Goal: Task Accomplishment & Management: Complete application form

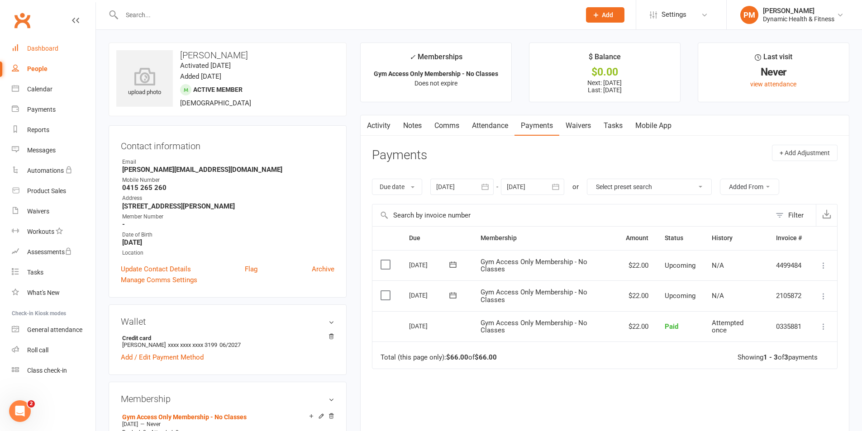
click at [51, 53] on link "Dashboard" at bounding box center [54, 48] width 84 height 20
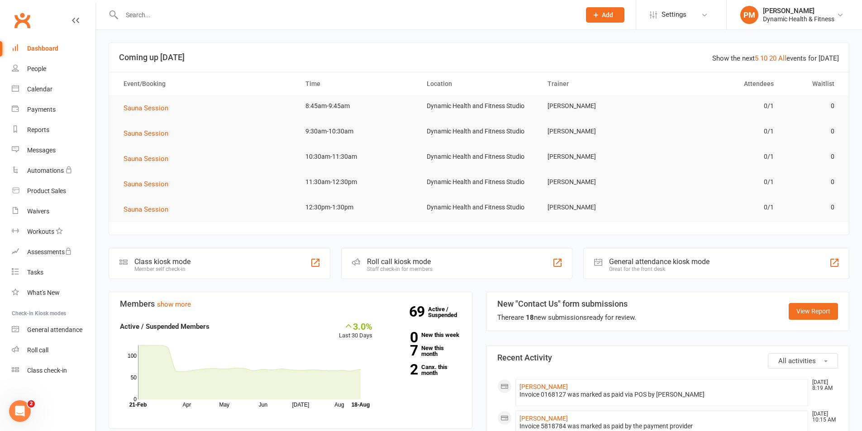
click at [615, 18] on button "Add" at bounding box center [605, 14] width 38 height 15
click at [609, 10] on button "Add" at bounding box center [605, 14] width 38 height 15
click at [586, 59] on link "Member" at bounding box center [595, 61] width 81 height 21
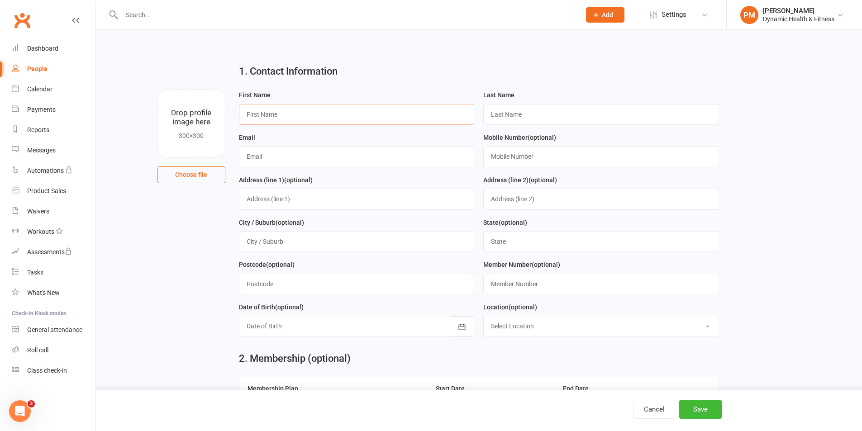
click at [264, 118] on input "text" at bounding box center [357, 114] width 236 height 21
type input "Wynston"
click at [518, 116] on input "text" at bounding box center [601, 114] width 236 height 21
type input "U"
type input "[PERSON_NAME]"
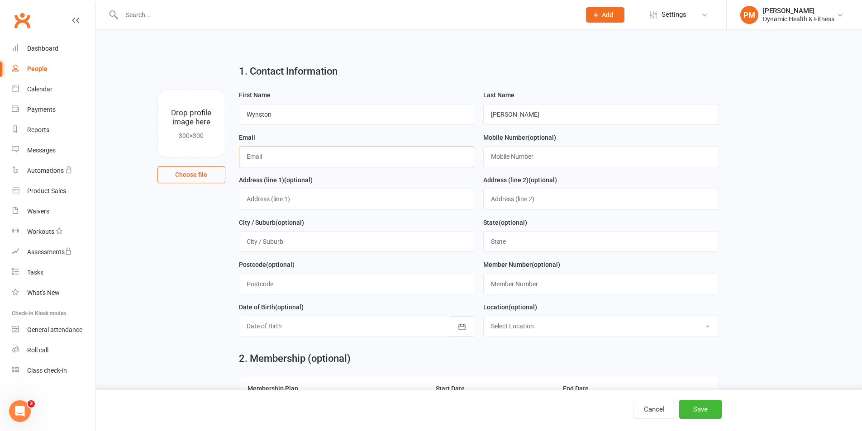
click at [259, 155] on input "text" at bounding box center [357, 156] width 236 height 21
click at [273, 159] on input "[EMAIL_ADDRESS][DOMAIN_NAME]" at bounding box center [357, 156] width 236 height 21
click at [272, 157] on input "[EMAIL_ADDRESS][DOMAIN_NAME]" at bounding box center [357, 156] width 236 height 21
click at [274, 157] on input "[EMAIL_ADDRESS][DOMAIN_NAME]" at bounding box center [357, 156] width 236 height 21
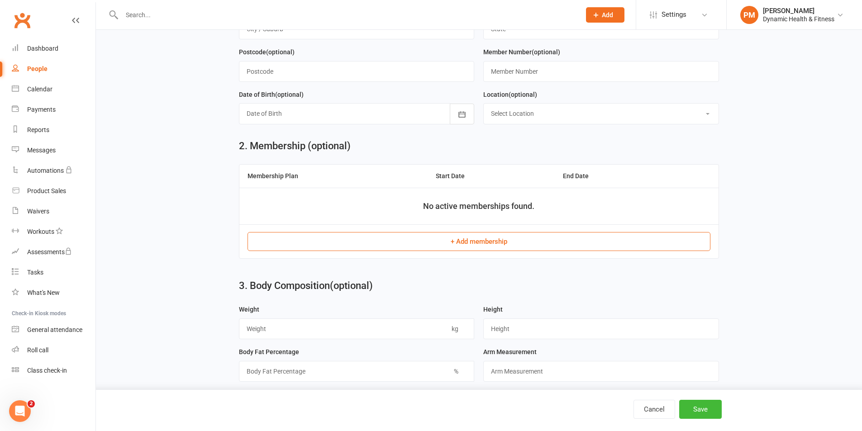
scroll to position [226, 0]
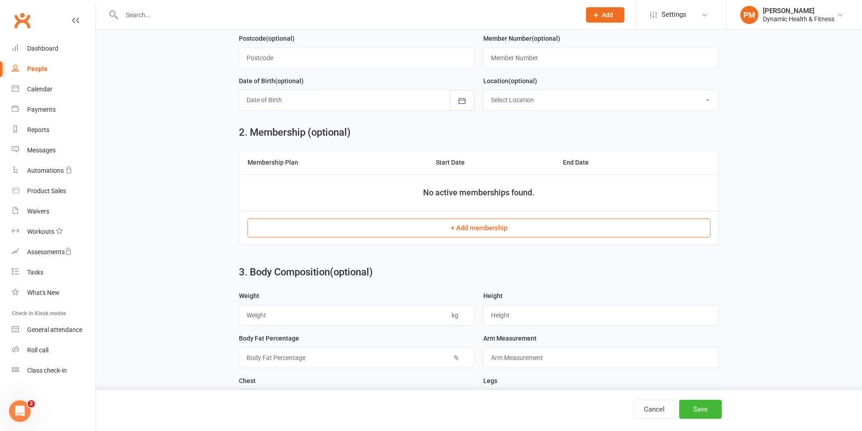
type input "[EMAIL_ADDRESS][DOMAIN_NAME]"
click at [451, 234] on button "+ Add membership" at bounding box center [479, 228] width 463 height 19
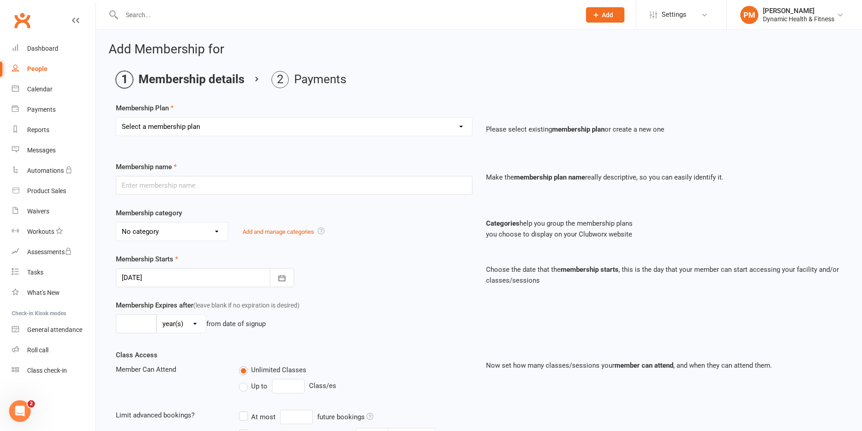
click at [196, 134] on select "Select a membership plan Create new Membership Plan Gym Access Only Membership …" at bounding box center [294, 127] width 356 height 18
select select "2"
click at [116, 118] on select "Select a membership plan Create new Membership Plan Gym Access Only Membership …" at bounding box center [294, 127] width 356 height 18
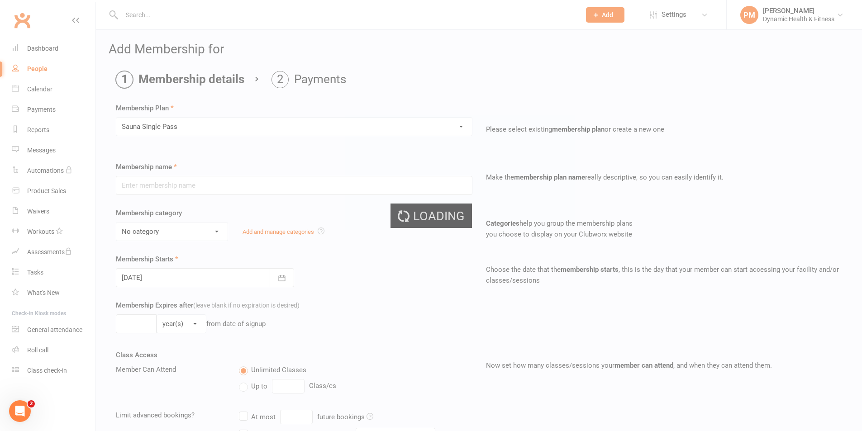
type input "Sauna Single Pass"
select select "2"
type input "0"
type input "1"
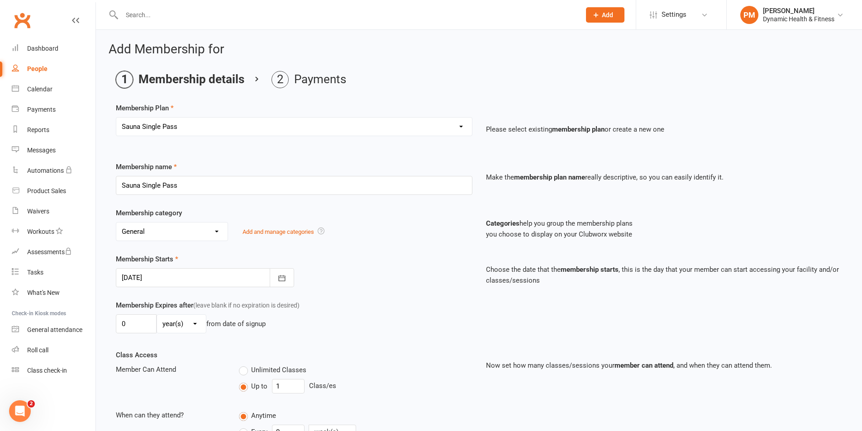
scroll to position [297, 0]
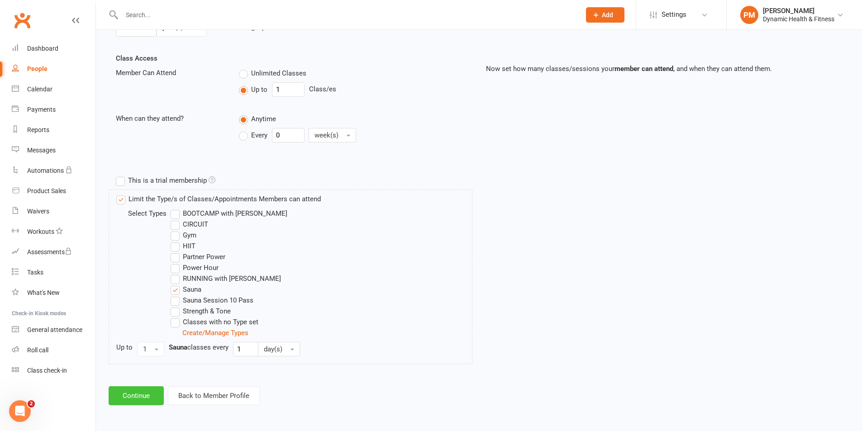
click at [128, 400] on button "Continue" at bounding box center [136, 395] width 55 height 19
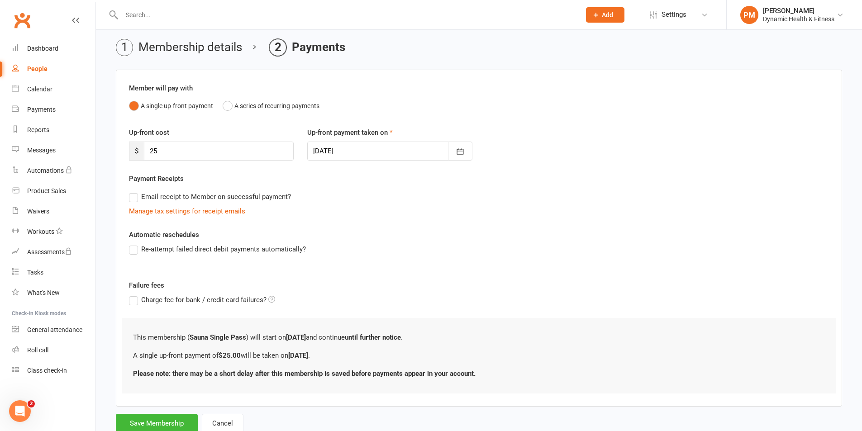
scroll to position [62, 0]
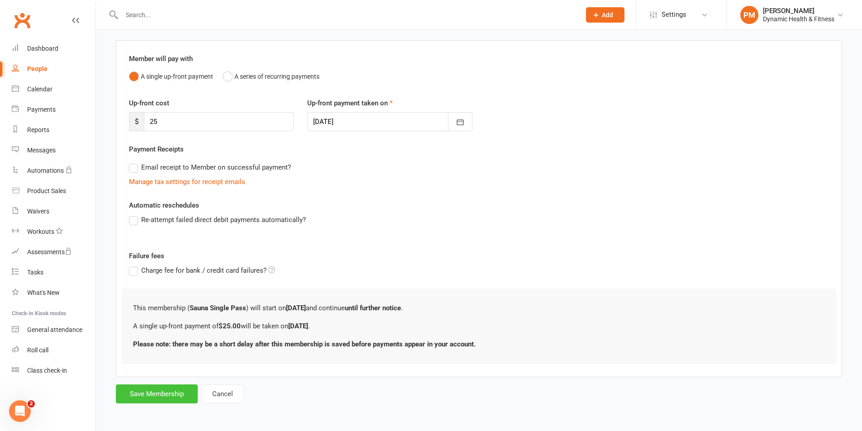
click at [160, 389] on button "Save Membership" at bounding box center [157, 394] width 82 height 19
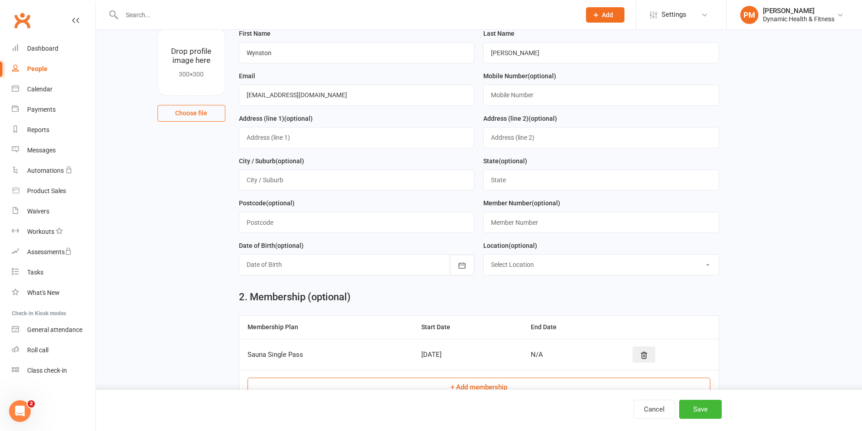
scroll to position [347, 0]
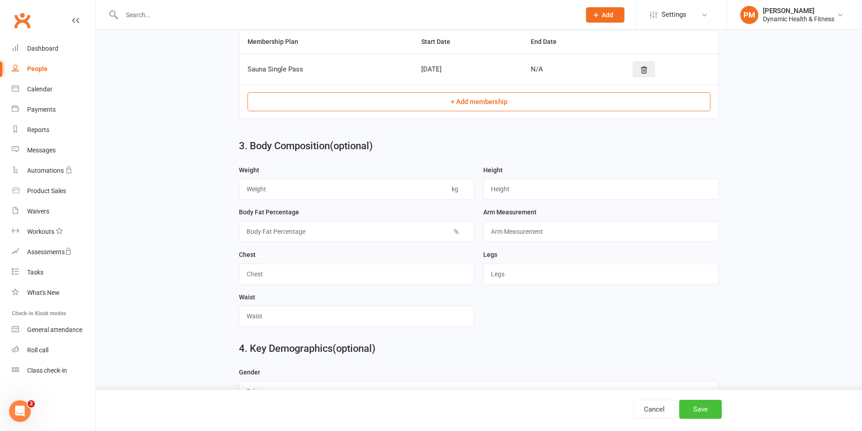
click at [706, 415] on button "Save" at bounding box center [700, 409] width 43 height 19
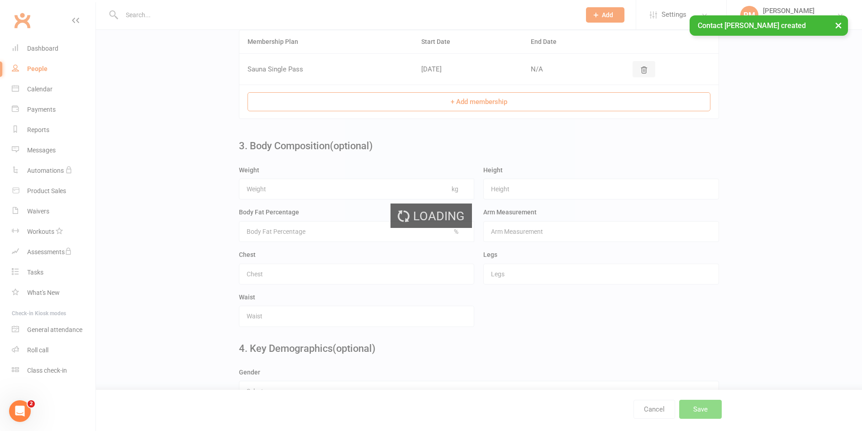
scroll to position [0, 0]
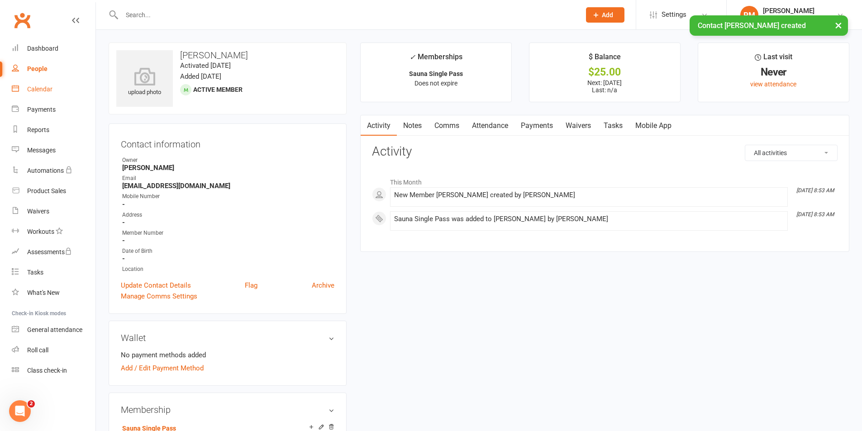
click at [44, 86] on div "Calendar" at bounding box center [39, 89] width 25 height 7
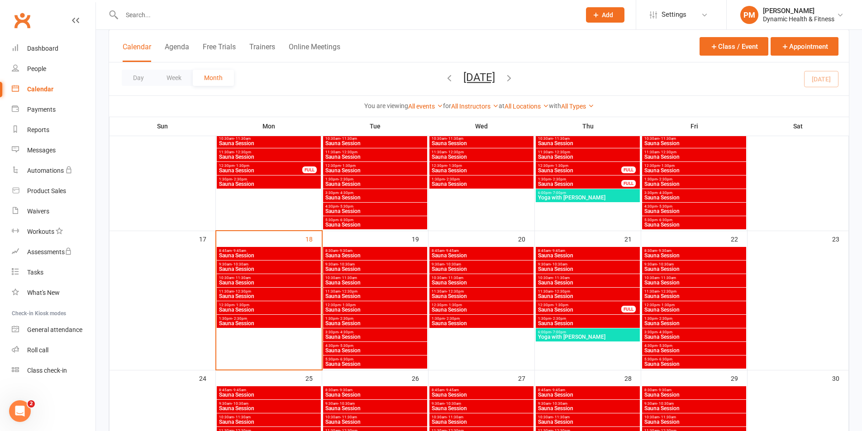
scroll to position [453, 0]
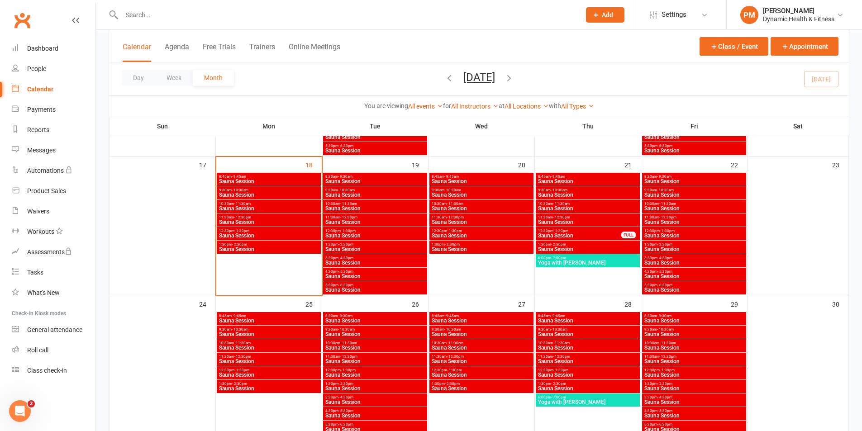
click at [357, 193] on span "Sauna Session" at bounding box center [375, 194] width 100 height 5
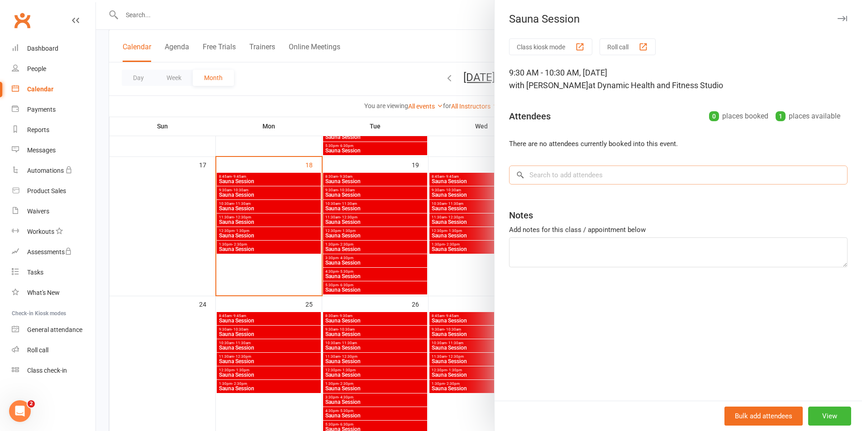
click at [579, 177] on input "search" at bounding box center [678, 175] width 338 height 19
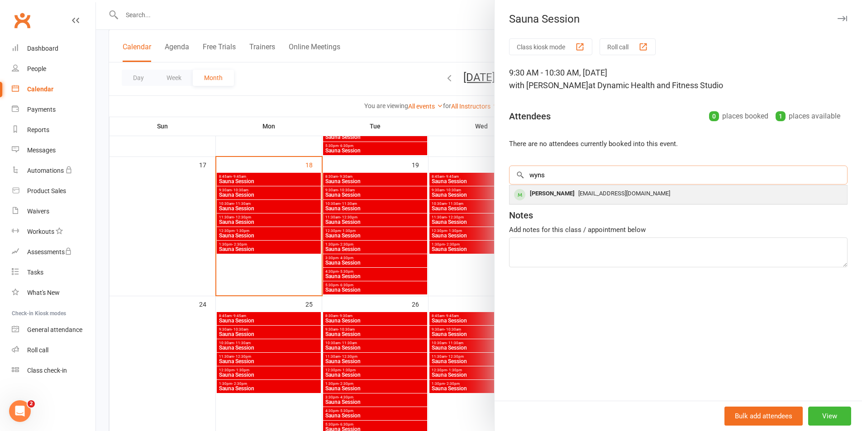
type input "wyns"
click at [577, 198] on div "[EMAIL_ADDRESS][DOMAIN_NAME]" at bounding box center [678, 193] width 330 height 13
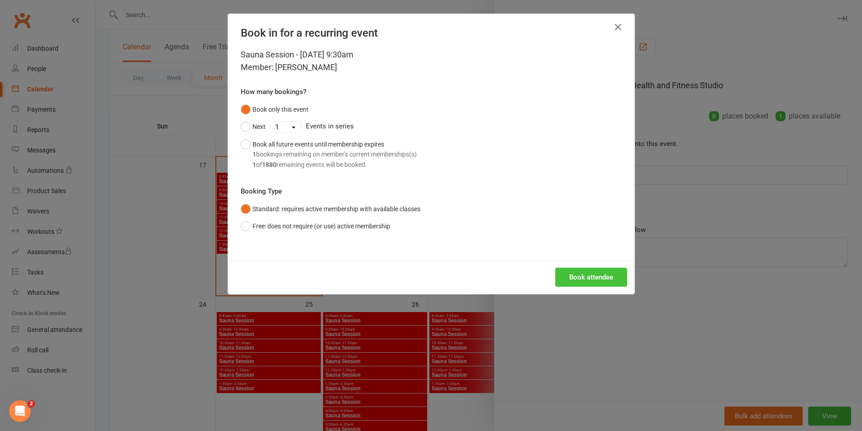
click at [585, 276] on button "Book attendee" at bounding box center [591, 277] width 72 height 19
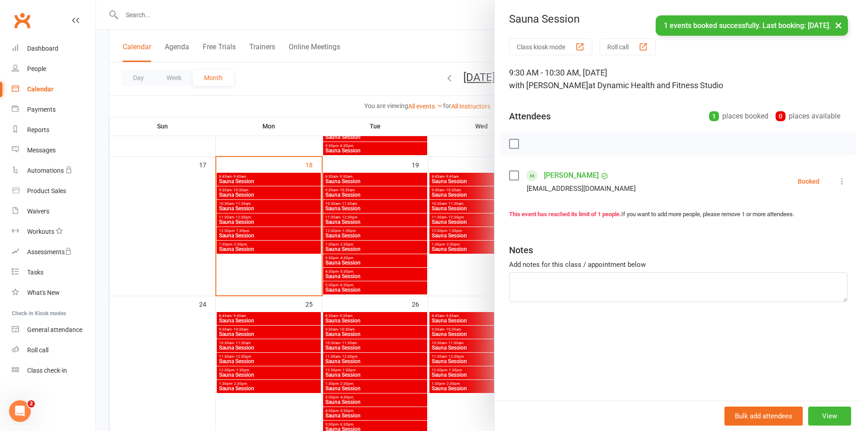
click at [431, 51] on div at bounding box center [479, 215] width 766 height 431
